Goal: Transaction & Acquisition: Purchase product/service

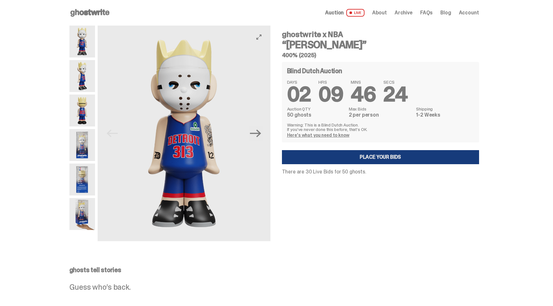
click at [355, 158] on link "Place your Bids" at bounding box center [380, 157] width 197 height 14
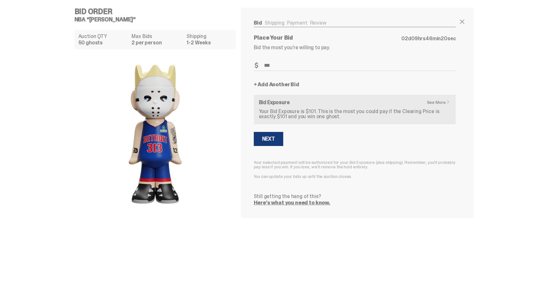
type input "***"
click at [269, 138] on div "Next" at bounding box center [268, 139] width 13 height 5
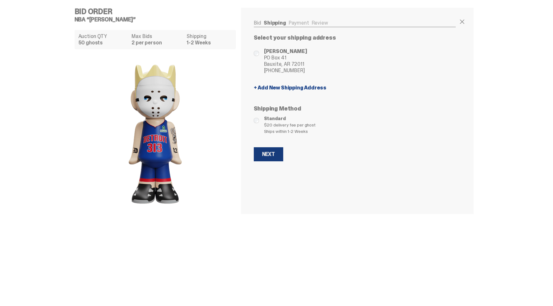
click at [272, 154] on div "Next" at bounding box center [268, 154] width 13 height 5
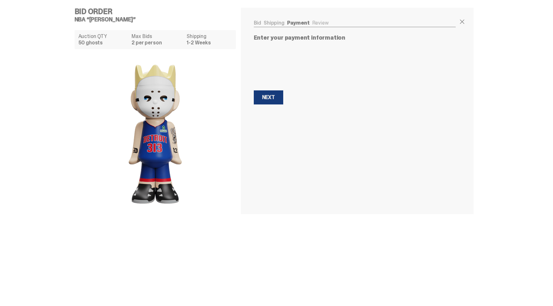
click at [274, 99] on div "Next" at bounding box center [268, 97] width 13 height 5
click at [274, 91] on button "Next Next" at bounding box center [268, 98] width 29 height 14
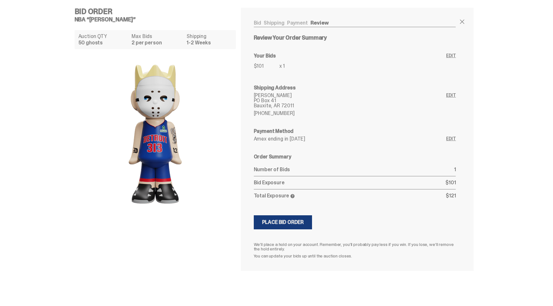
click at [288, 223] on div "Place Bid Order" at bounding box center [283, 222] width 42 height 5
